Goal: Task Accomplishment & Management: Complete application form

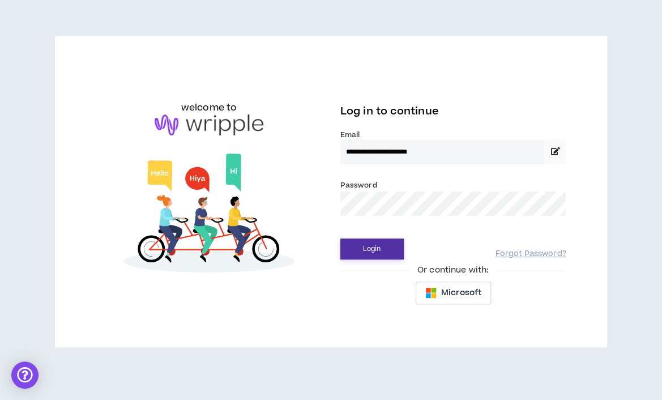
click at [372, 252] on button "Login" at bounding box center [371, 248] width 63 height 21
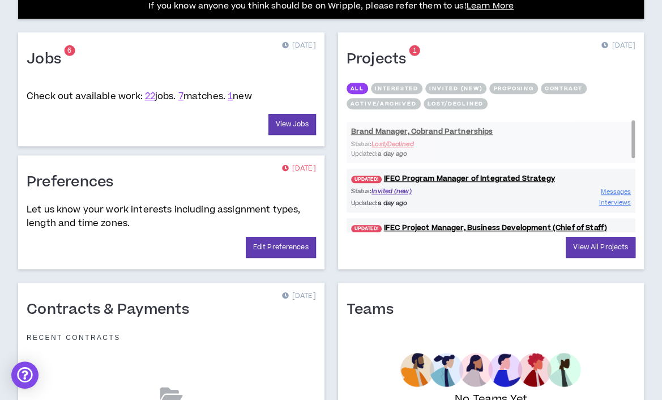
scroll to position [526, 0]
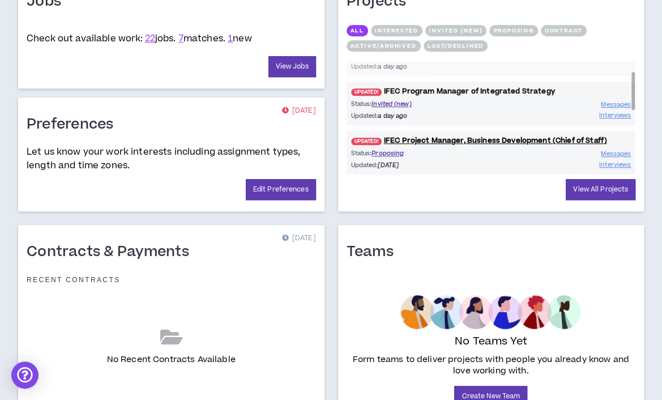
click at [507, 89] on link "UPDATED! IFEC Program Manager of Integrated Strategy" at bounding box center [490, 91] width 289 height 11
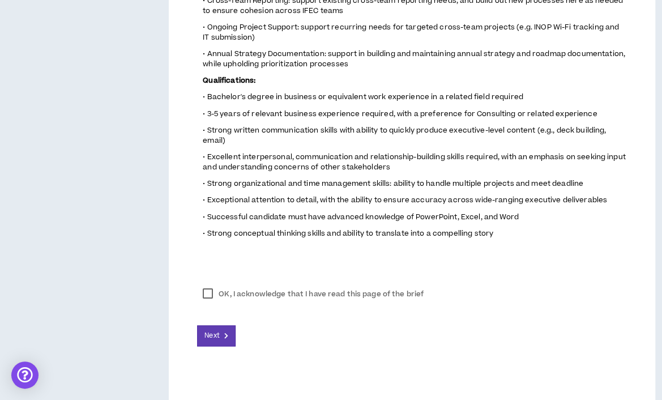
scroll to position [657, 0]
click at [217, 331] on span "Next" at bounding box center [211, 336] width 15 height 11
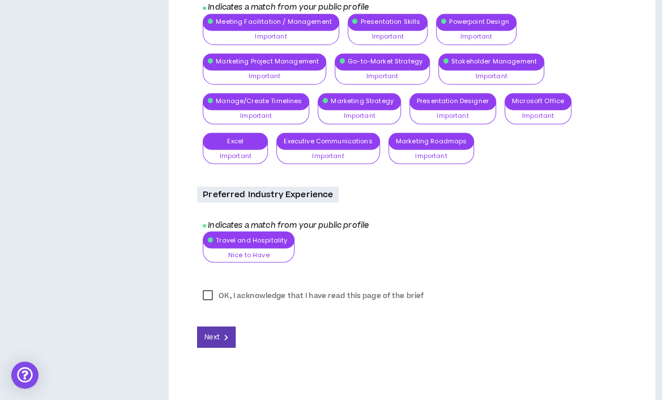
scroll to position [957, 0]
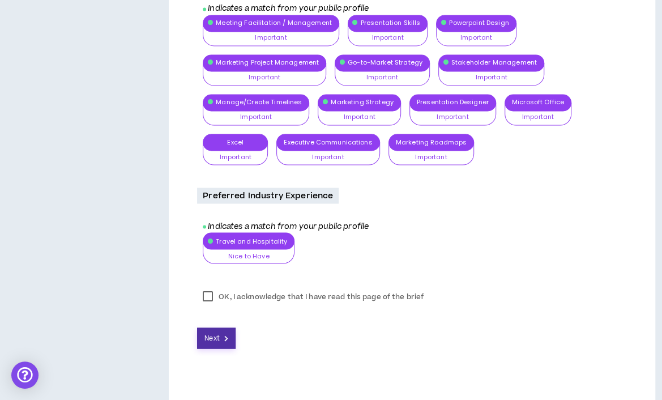
click at [216, 332] on span "Next" at bounding box center [211, 337] width 15 height 11
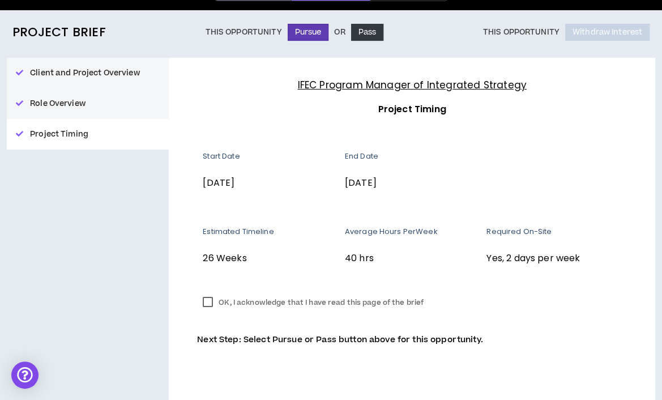
scroll to position [79, 0]
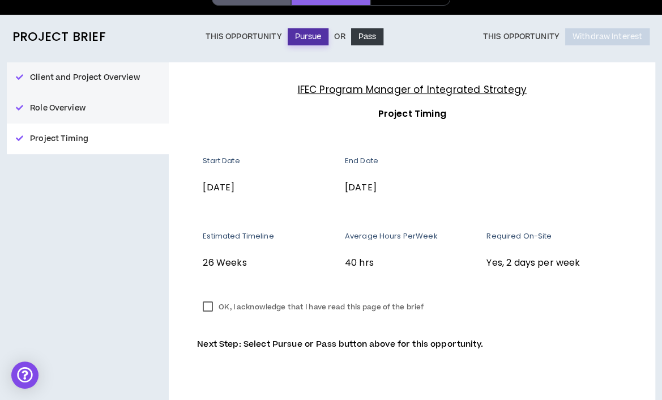
click at [304, 35] on button "Pursue" at bounding box center [308, 36] width 41 height 17
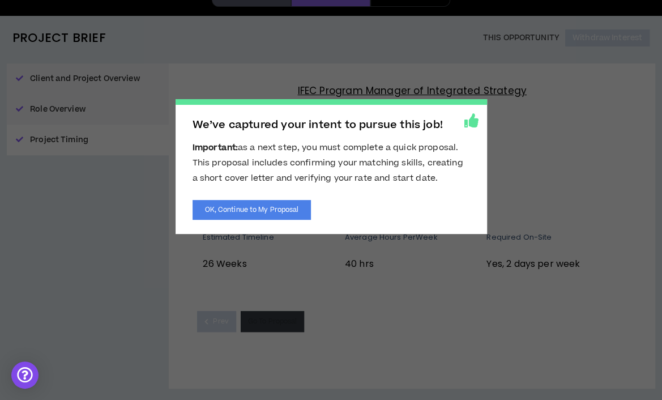
scroll to position [75, 0]
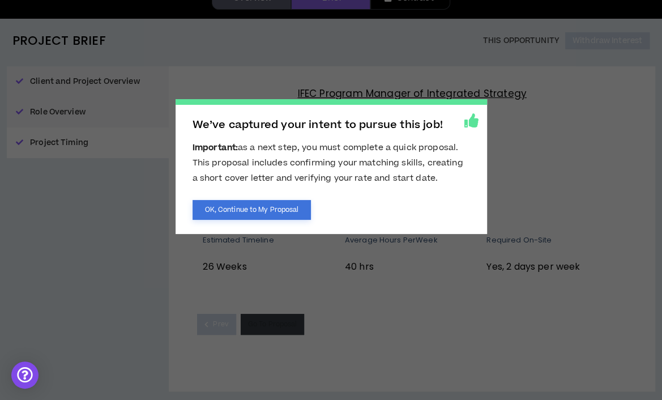
click at [285, 209] on button "OK, Continue to My Proposal" at bounding box center [251, 210] width 119 height 20
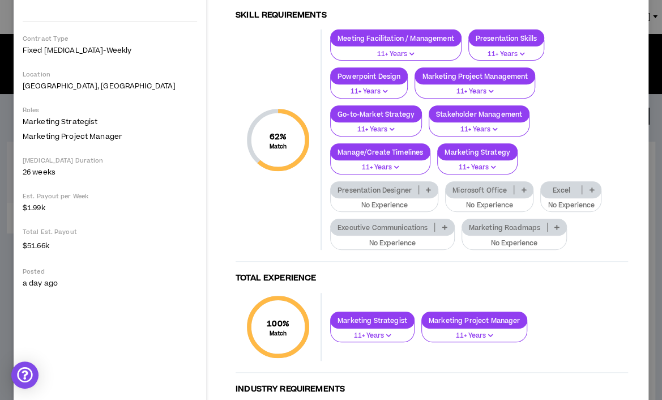
scroll to position [218, 0]
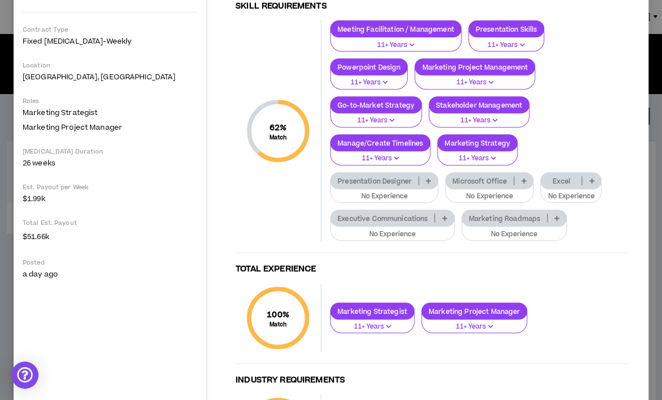
click at [392, 177] on p "Presentation Designer" at bounding box center [375, 181] width 88 height 8
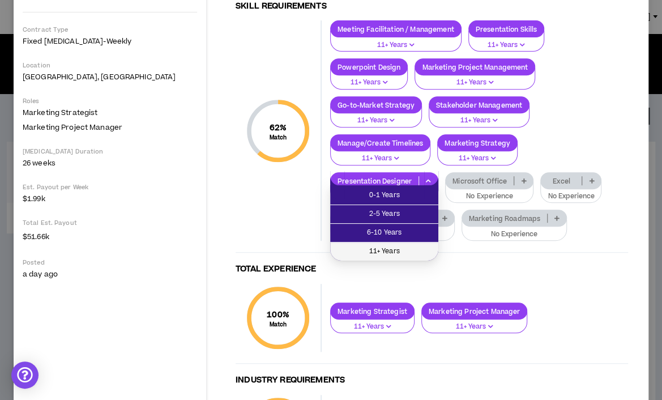
click at [378, 251] on span "11+ Years" at bounding box center [384, 251] width 95 height 12
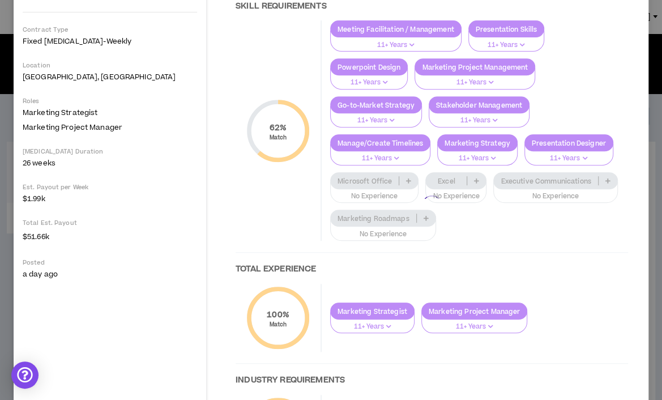
click at [380, 181] on div at bounding box center [431, 205] width 415 height 560
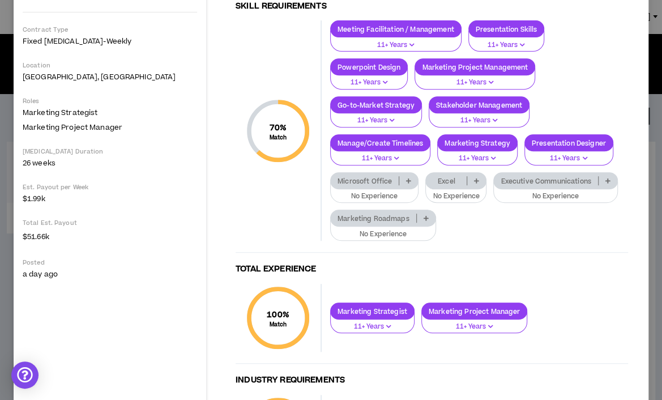
click at [382, 177] on p "Microsoft Office" at bounding box center [365, 181] width 68 height 8
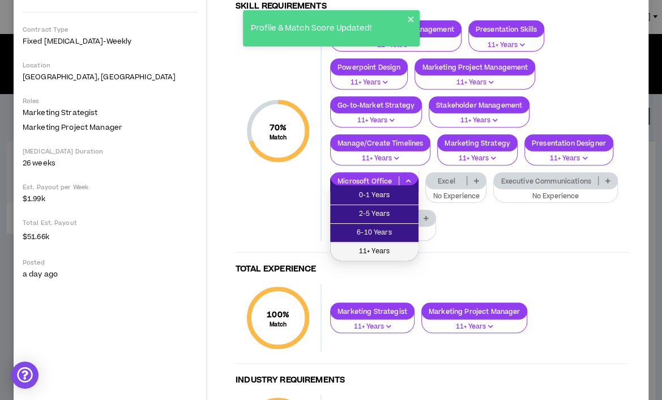
click at [381, 248] on span "11+ Years" at bounding box center [374, 251] width 75 height 12
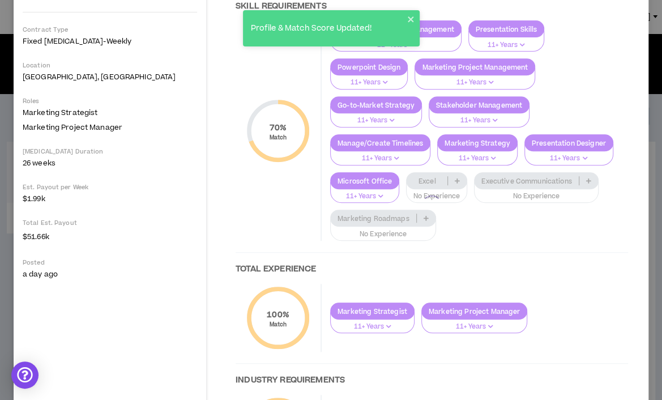
click at [427, 175] on div at bounding box center [431, 205] width 415 height 560
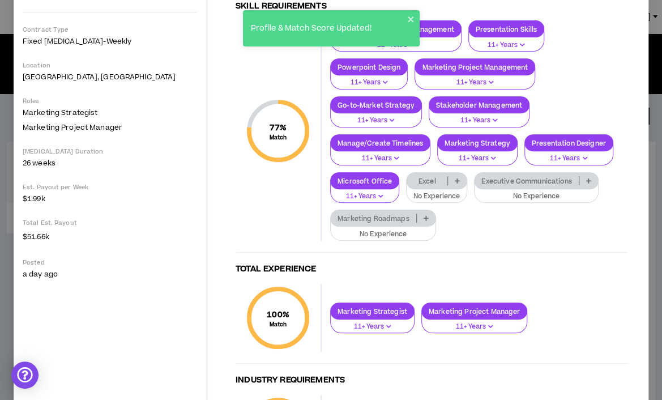
click at [426, 179] on p "Excel" at bounding box center [426, 181] width 41 height 8
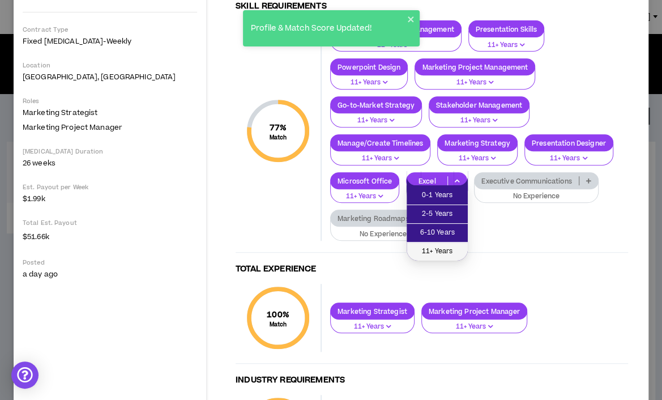
click at [436, 251] on span "11+ Years" at bounding box center [437, 251] width 48 height 12
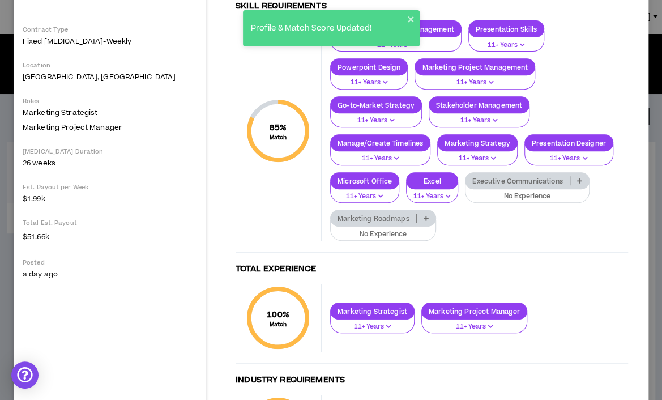
click at [521, 177] on p "Executive Communications" at bounding box center [517, 181] width 104 height 8
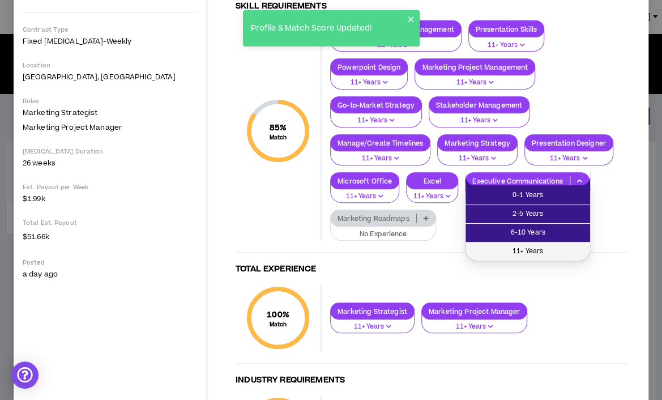
click at [505, 252] on span "11+ Years" at bounding box center [527, 251] width 111 height 12
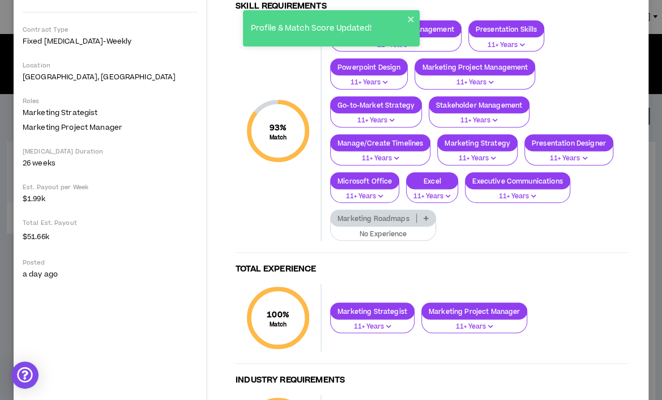
click at [392, 215] on p "Marketing Roadmaps" at bounding box center [373, 218] width 85 height 8
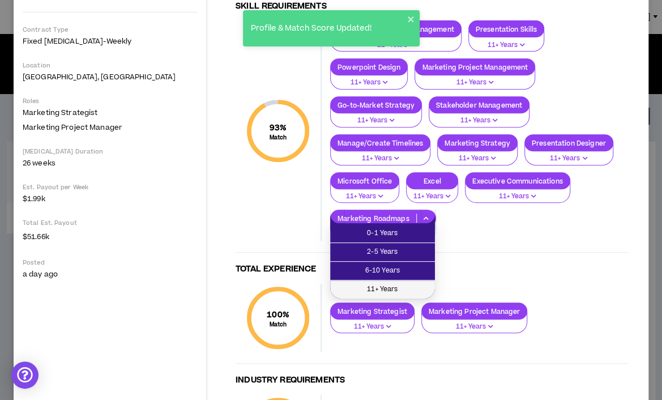
click at [385, 285] on span "11+ Years" at bounding box center [382, 289] width 91 height 12
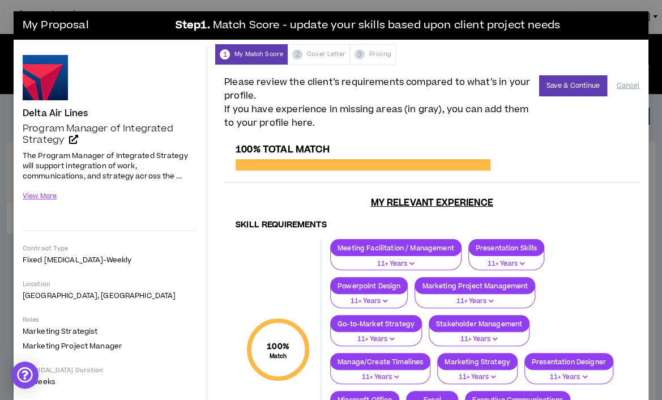
scroll to position [0, 0]
click at [572, 85] on button "Save & Continue" at bounding box center [573, 85] width 68 height 21
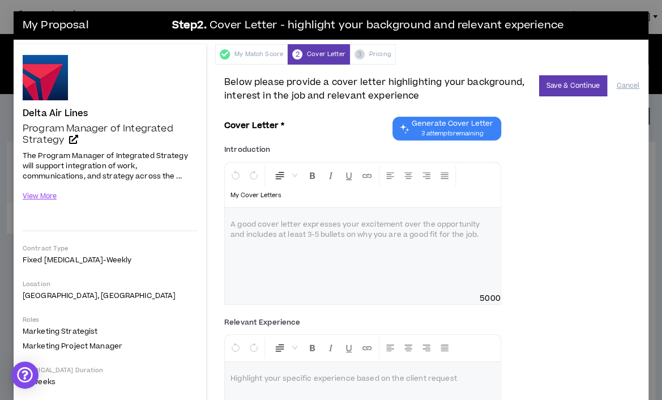
click at [473, 129] on span "3 attempts remaining" at bounding box center [453, 133] width 82 height 9
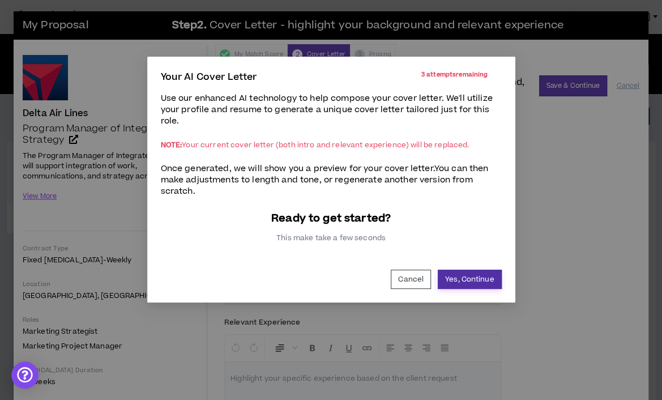
click at [470, 279] on button "Yes, Continue" at bounding box center [470, 278] width 64 height 19
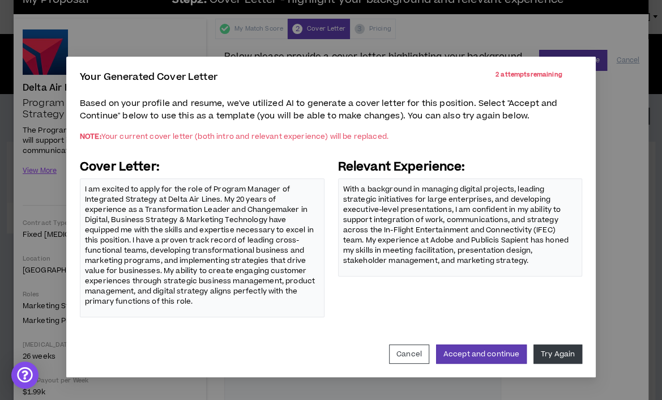
scroll to position [16, 0]
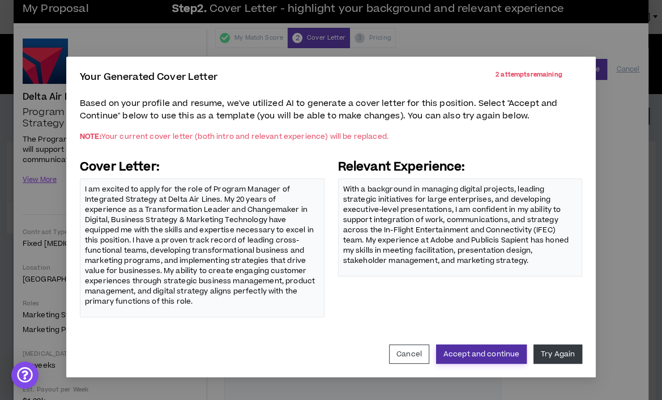
click at [483, 348] on button "Accept and continue" at bounding box center [481, 353] width 91 height 19
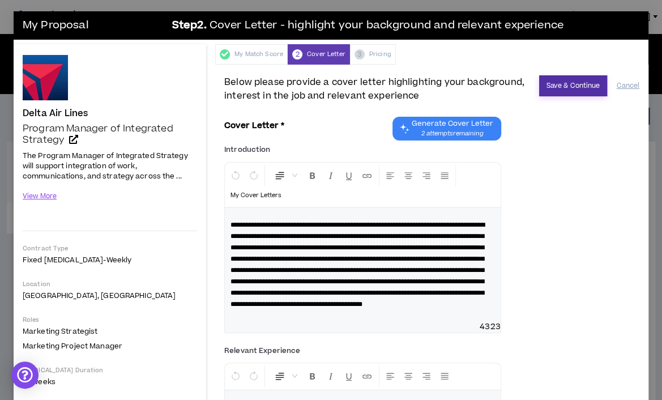
scroll to position [0, 0]
click at [575, 91] on button "Save & Continue" at bounding box center [573, 85] width 68 height 21
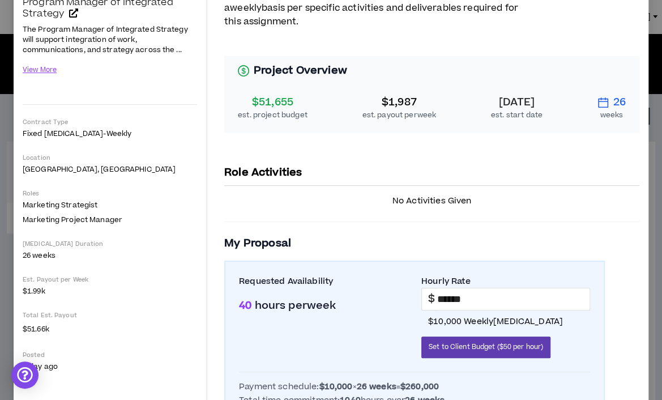
scroll to position [127, 0]
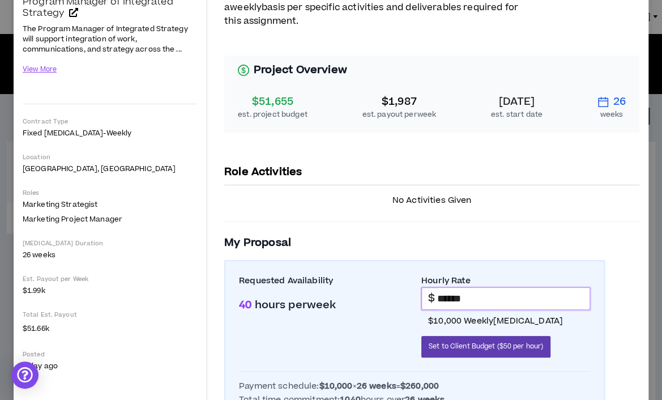
drag, startPoint x: 495, startPoint y: 296, endPoint x: 364, endPoint y: 299, distance: 131.3
click at [364, 299] on div "Requested Availability 40 hours per week Hourly Rate $ ****** $10,000 weekly [M…" at bounding box center [414, 321] width 351 height 92
click at [559, 267] on div "Requested Availability 40 hours per week Hourly Rate $ ***** $3,000 weekly [MED…" at bounding box center [414, 347] width 380 height 174
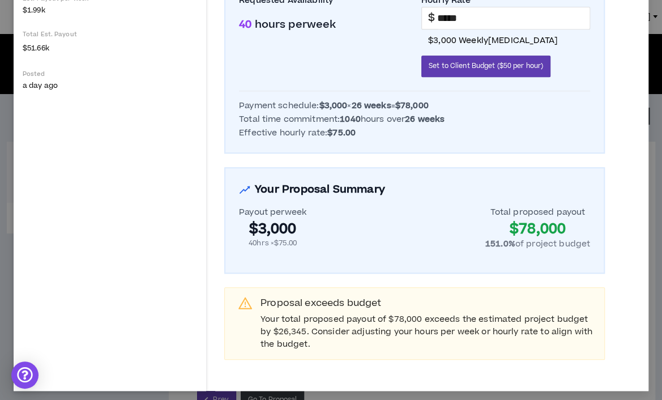
scroll to position [406, 0]
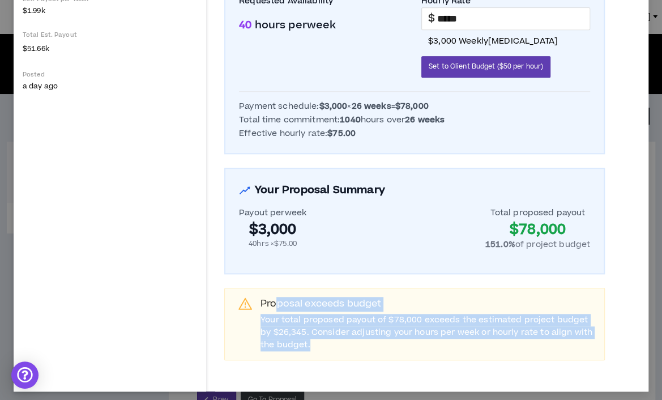
drag, startPoint x: 275, startPoint y: 299, endPoint x: 589, endPoint y: 347, distance: 318.4
click at [589, 347] on div "Proposal exceeds budget Your total proposed payout of $78,000 exceeds the estim…" at bounding box center [414, 324] width 380 height 72
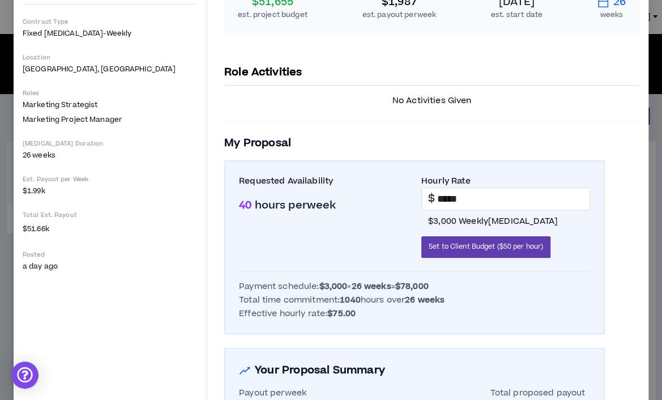
scroll to position [213, 0]
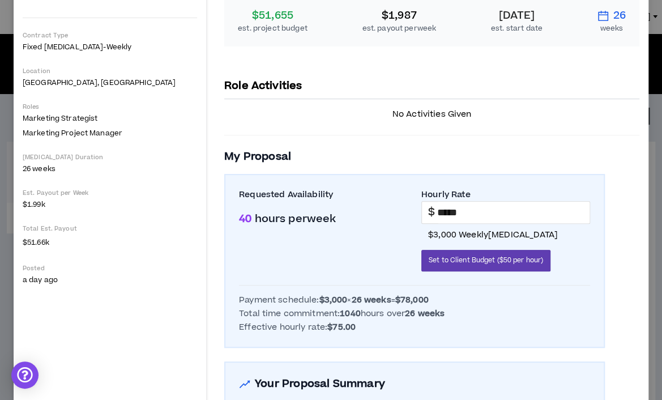
click at [243, 215] on span "40" at bounding box center [246, 218] width 15 height 15
click at [245, 215] on span "40" at bounding box center [246, 218] width 15 height 15
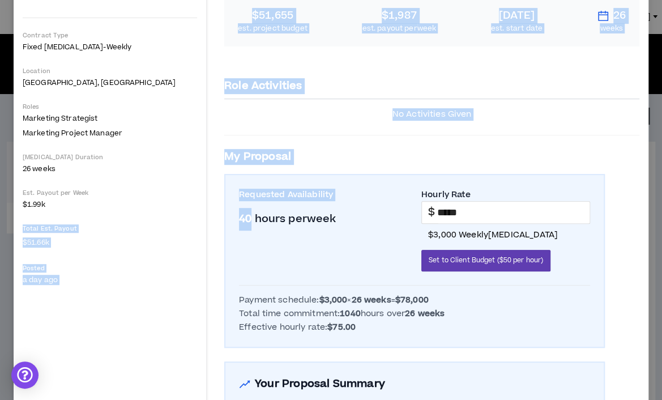
drag, startPoint x: 252, startPoint y: 218, endPoint x: 202, endPoint y: 215, distance: 50.5
click at [202, 215] on div "Delta Air Lines Program Manager of Integrated Strategy Hide Details The Program…" at bounding box center [331, 207] width 635 height 753
click at [230, 220] on div "Requested Availability 40 hours per week Hourly Rate $ ***** $3,000 weekly [MED…" at bounding box center [414, 261] width 380 height 174
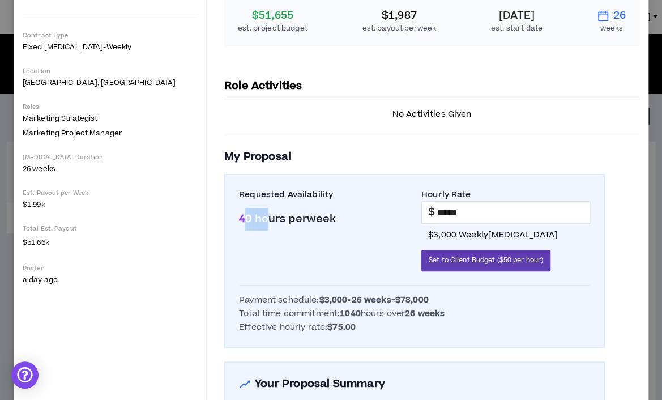
drag, startPoint x: 246, startPoint y: 212, endPoint x: 267, endPoint y: 215, distance: 21.1
click at [267, 215] on p "40 hours per week" at bounding box center [323, 219] width 169 height 23
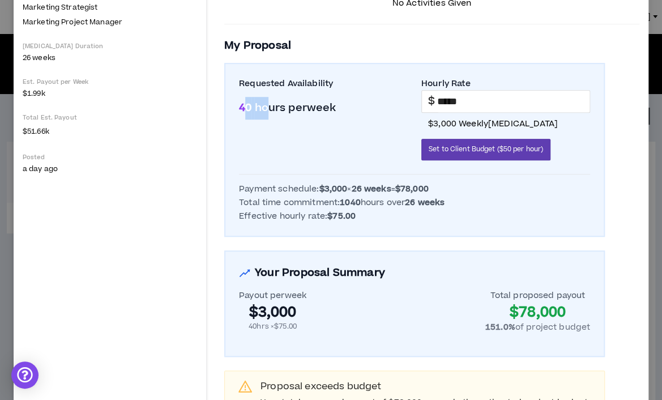
scroll to position [319, 0]
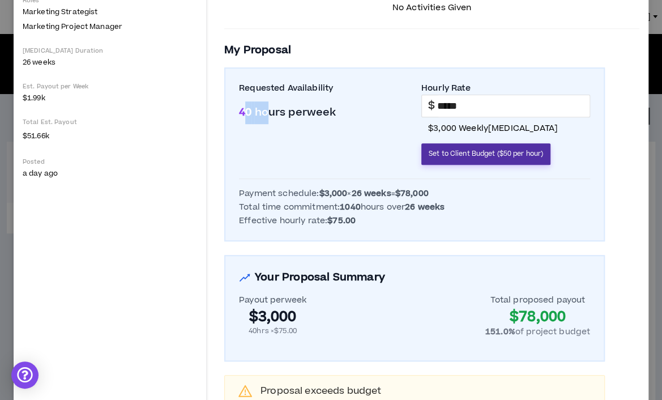
click at [520, 160] on button "Set to Client Budget ($50 per hour)" at bounding box center [485, 154] width 129 height 22
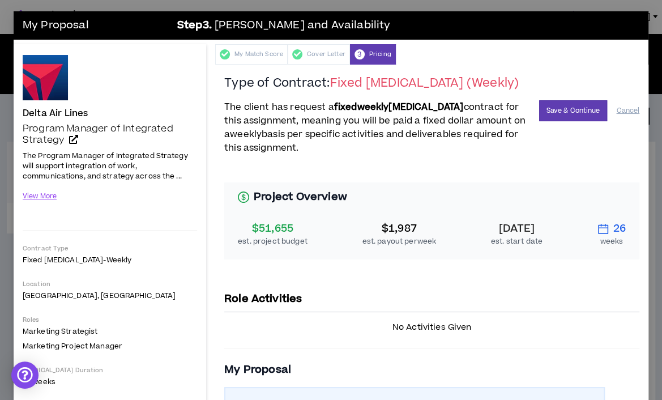
scroll to position [0, 0]
drag, startPoint x: 498, startPoint y: 262, endPoint x: 512, endPoint y: 217, distance: 46.5
click at [498, 251] on div "Project Overview $51,655 est. project budget $1,987 est. payout per week [DATE]…" at bounding box center [431, 221] width 415 height 104
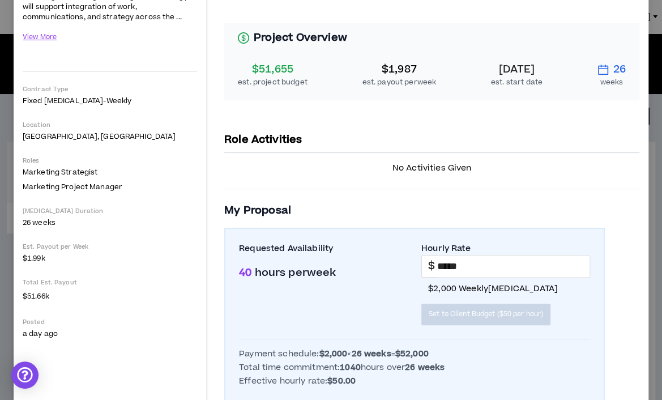
scroll to position [286, 0]
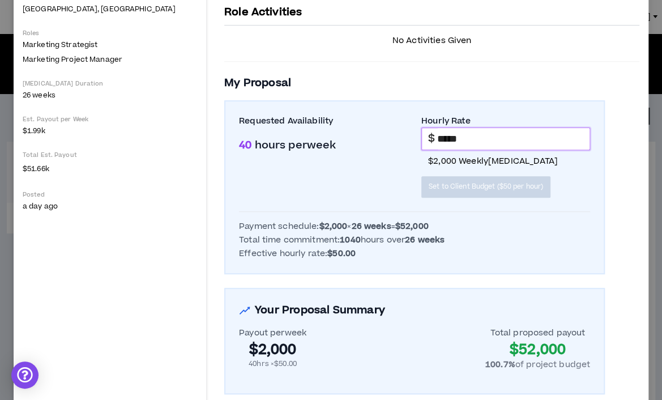
click at [507, 145] on input "*****" at bounding box center [513, 139] width 152 height 22
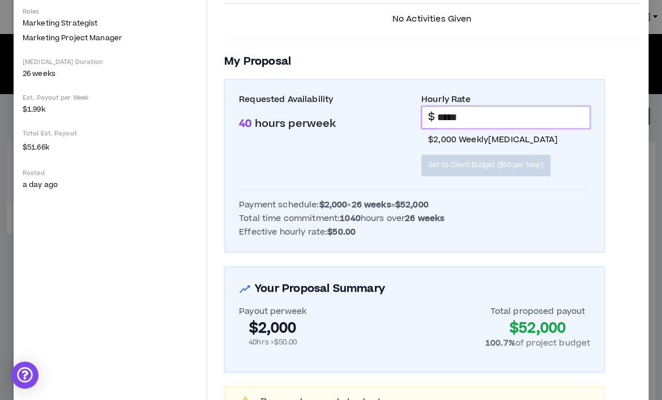
scroll to position [290, 0]
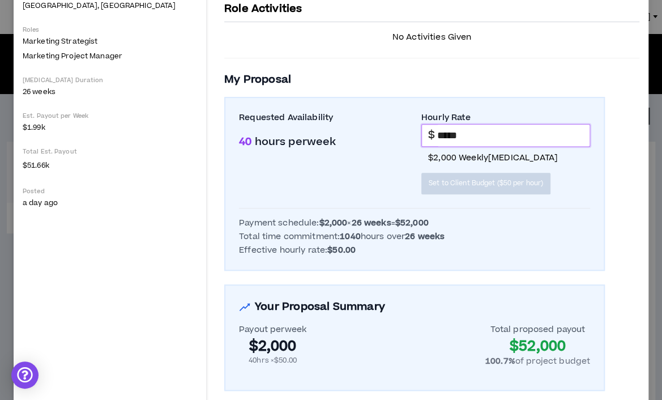
click at [542, 131] on input "*****" at bounding box center [513, 136] width 152 height 22
click at [453, 130] on input "*****" at bounding box center [513, 136] width 152 height 22
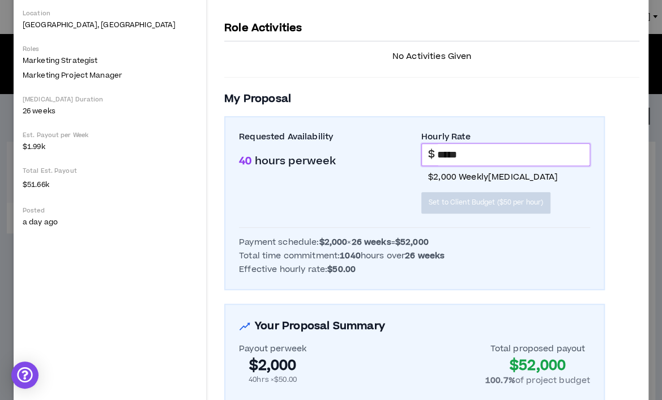
drag, startPoint x: 447, startPoint y: 151, endPoint x: 440, endPoint y: 150, distance: 6.9
click at [440, 150] on input "*****" at bounding box center [513, 155] width 152 height 22
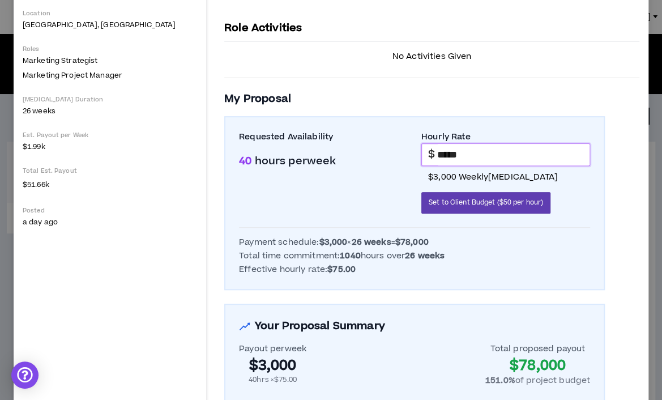
type input "*****"
click at [533, 122] on div "Requested Availability 40 hours per week Hourly Rate $ ***** $3,000 weekly [MED…" at bounding box center [414, 203] width 380 height 174
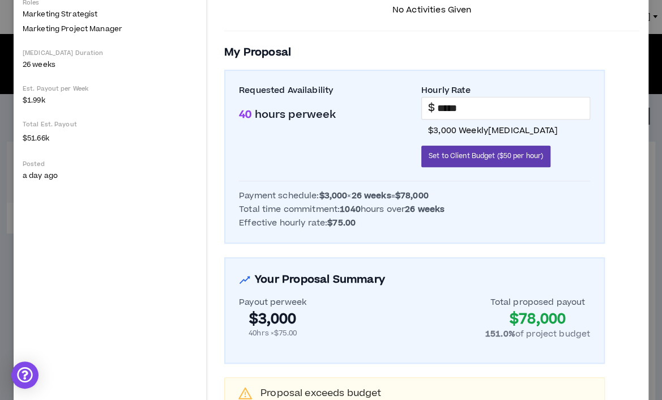
scroll to position [311, 0]
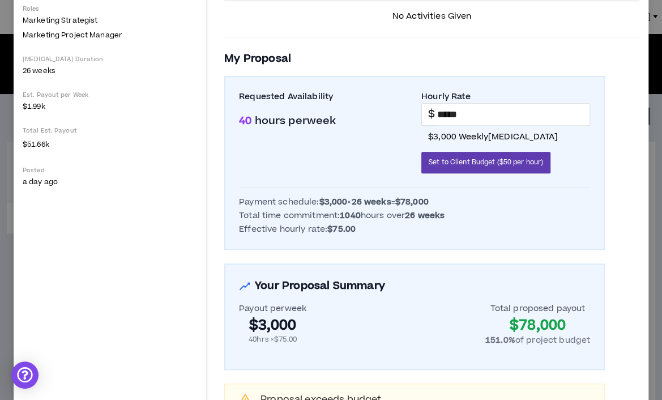
click at [558, 79] on div "Requested Availability 40 hours per week Hourly Rate $ ***** $3,000 weekly [MED…" at bounding box center [414, 163] width 380 height 174
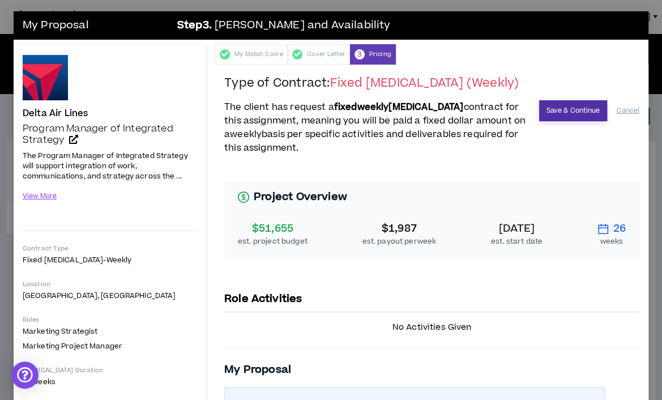
scroll to position [0, 0]
click at [580, 111] on button "Save & Continue" at bounding box center [573, 110] width 68 height 21
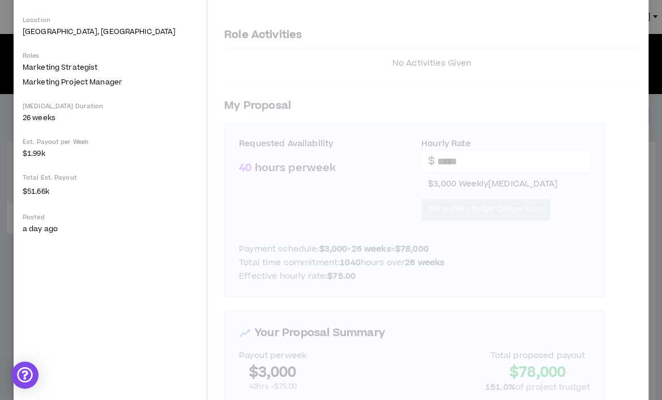
scroll to position [320, 0]
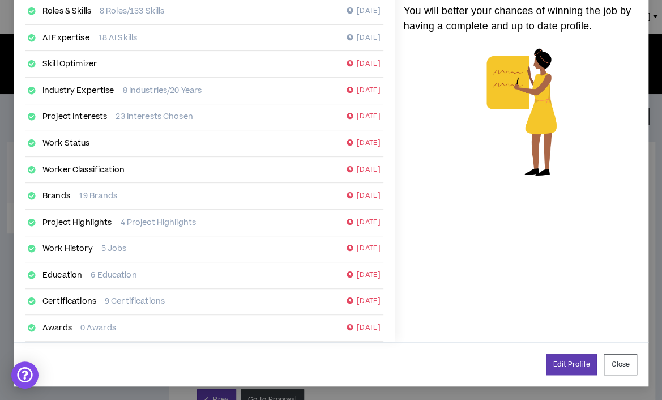
scroll to position [193, 0]
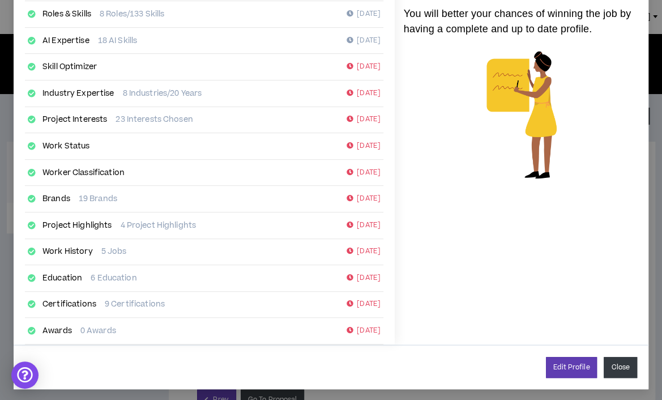
click at [628, 366] on button "Close" at bounding box center [619, 367] width 33 height 21
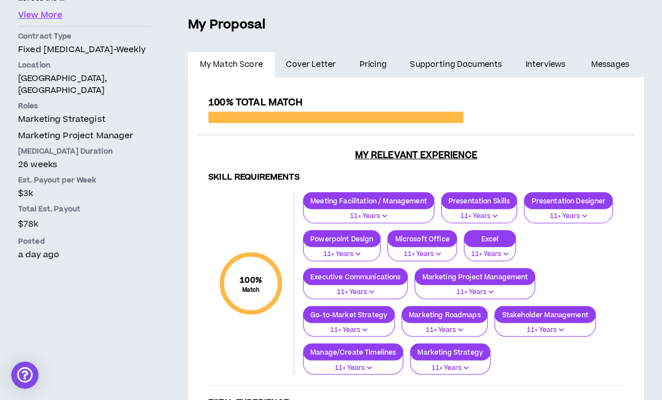
scroll to position [19, 0]
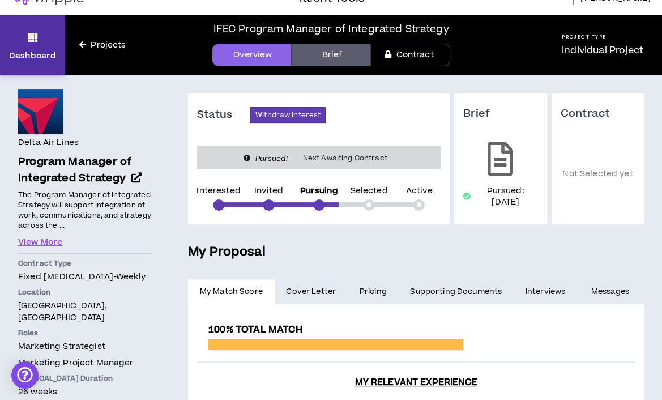
click at [31, 38] on icon at bounding box center [33, 37] width 10 height 16
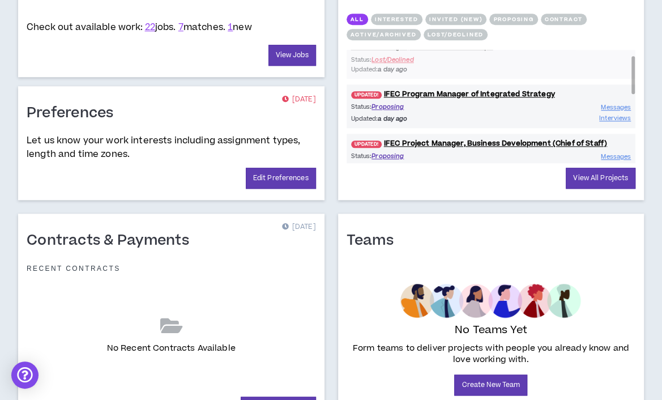
scroll to position [543, 0]
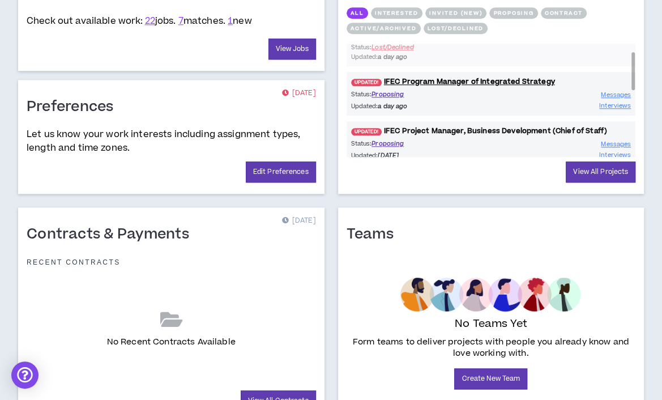
click at [492, 127] on link "UPDATED! IFEC Project Manager, Business Development (Chief of Staff)" at bounding box center [490, 131] width 289 height 11
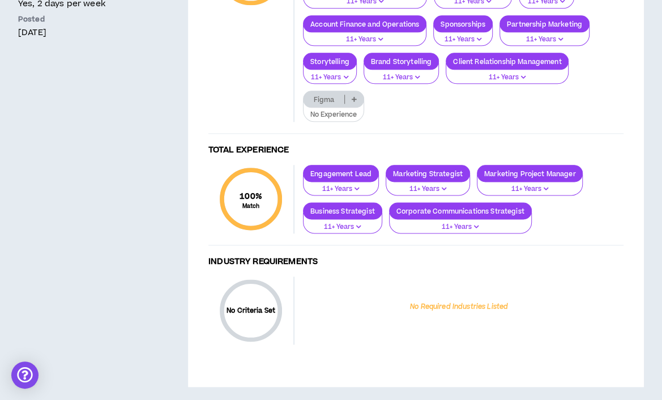
scroll to position [636, 0]
